Goal: Information Seeking & Learning: Learn about a topic

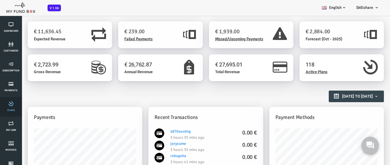
click at [11, 107] on link "Plans" at bounding box center [11, 107] width 18 height 20
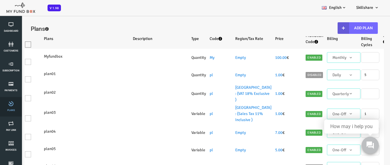
select select "100"
